Goal: Navigation & Orientation: Find specific page/section

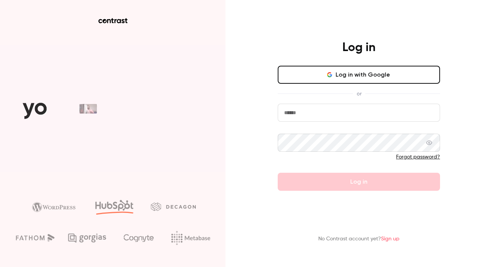
type input "**********"
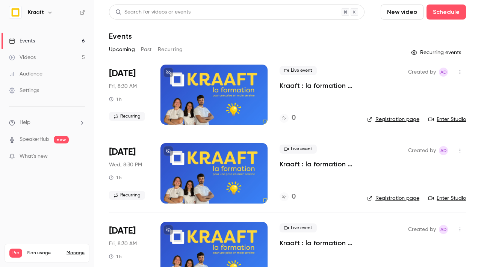
click at [45, 41] on link "Events 6" at bounding box center [47, 41] width 94 height 17
click at [149, 53] on button "Past" at bounding box center [146, 50] width 11 height 12
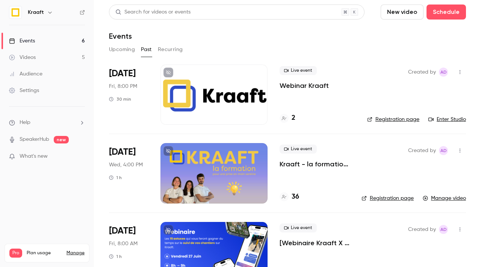
click at [126, 54] on button "Upcoming" at bounding box center [122, 50] width 26 height 12
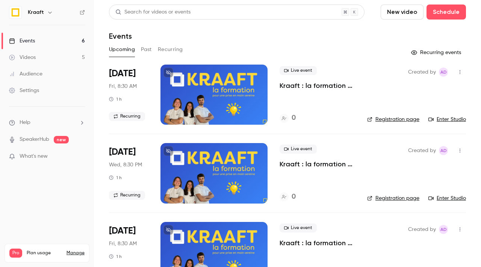
click at [33, 61] on link "Videos 5" at bounding box center [47, 57] width 94 height 17
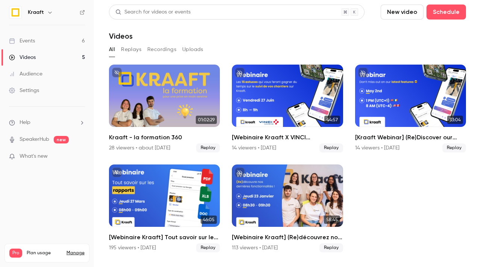
click at [30, 44] on div "Events" at bounding box center [22, 41] width 26 height 8
